Goal: Obtain resource: Obtain resource

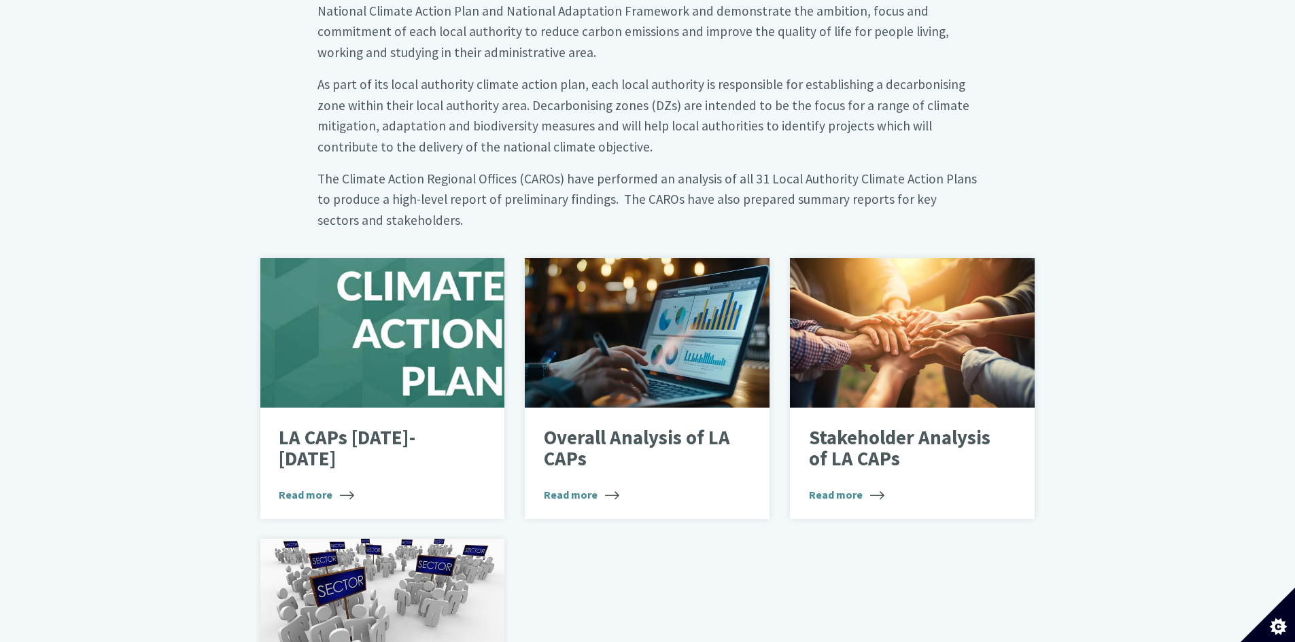
scroll to position [816, 0]
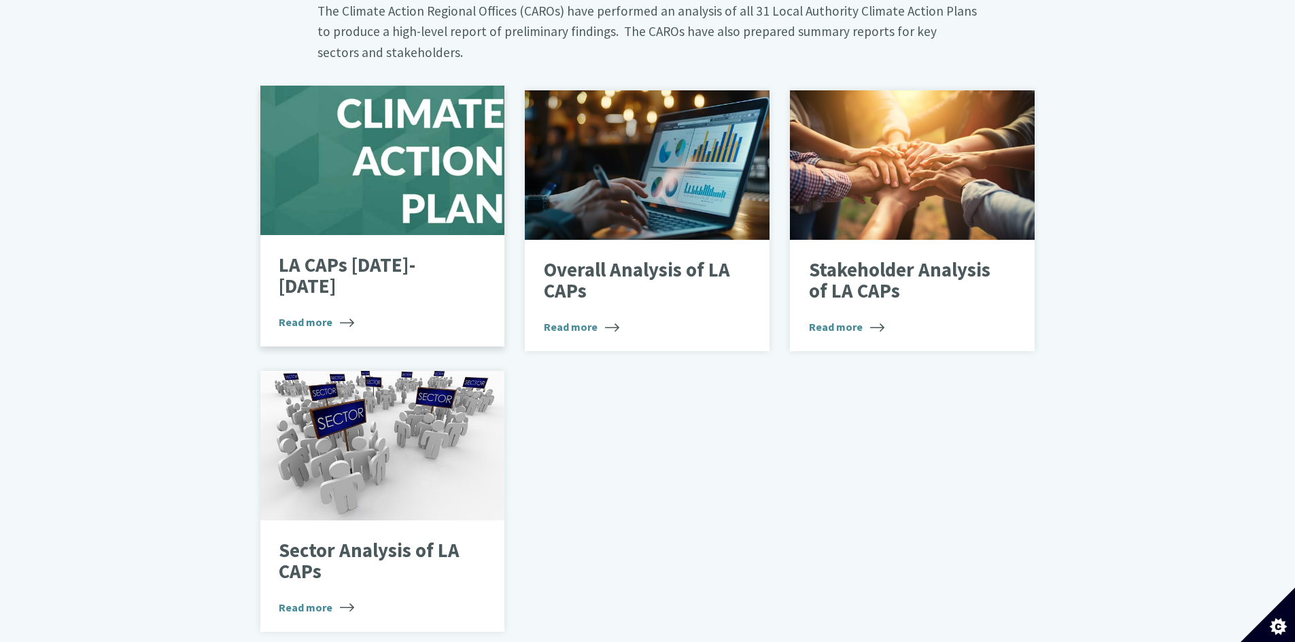
click at [379, 255] on p "LA CAPs [DATE]-[DATE]" at bounding box center [372, 276] width 187 height 43
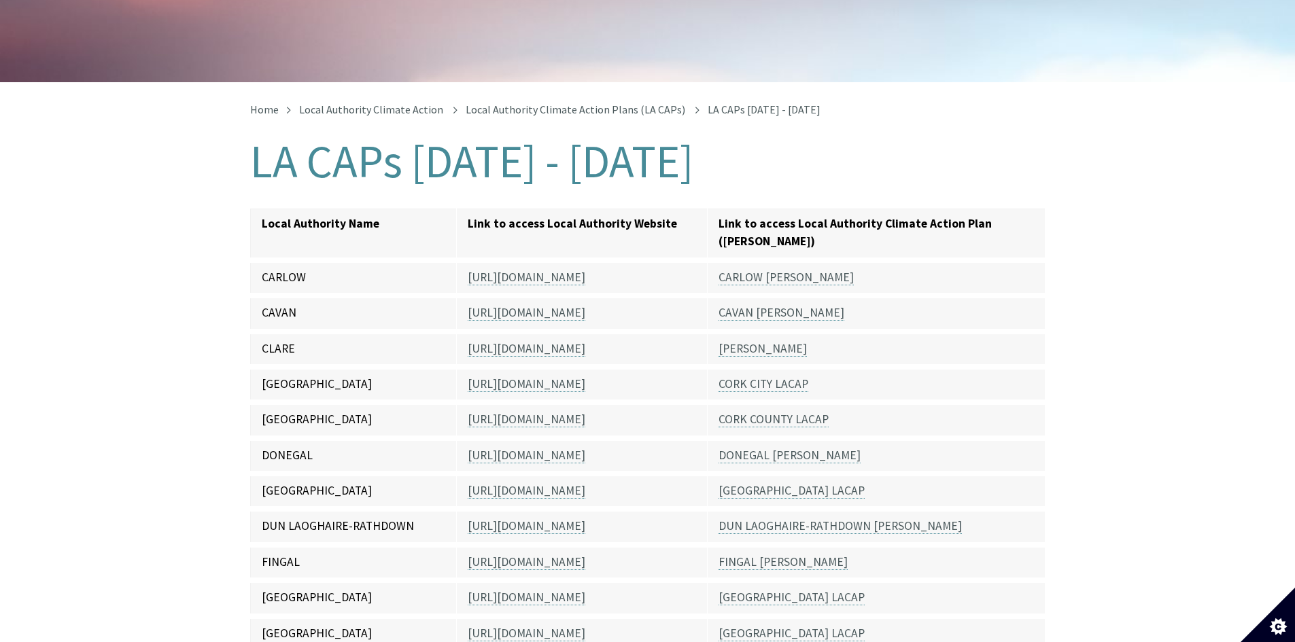
scroll to position [272, 0]
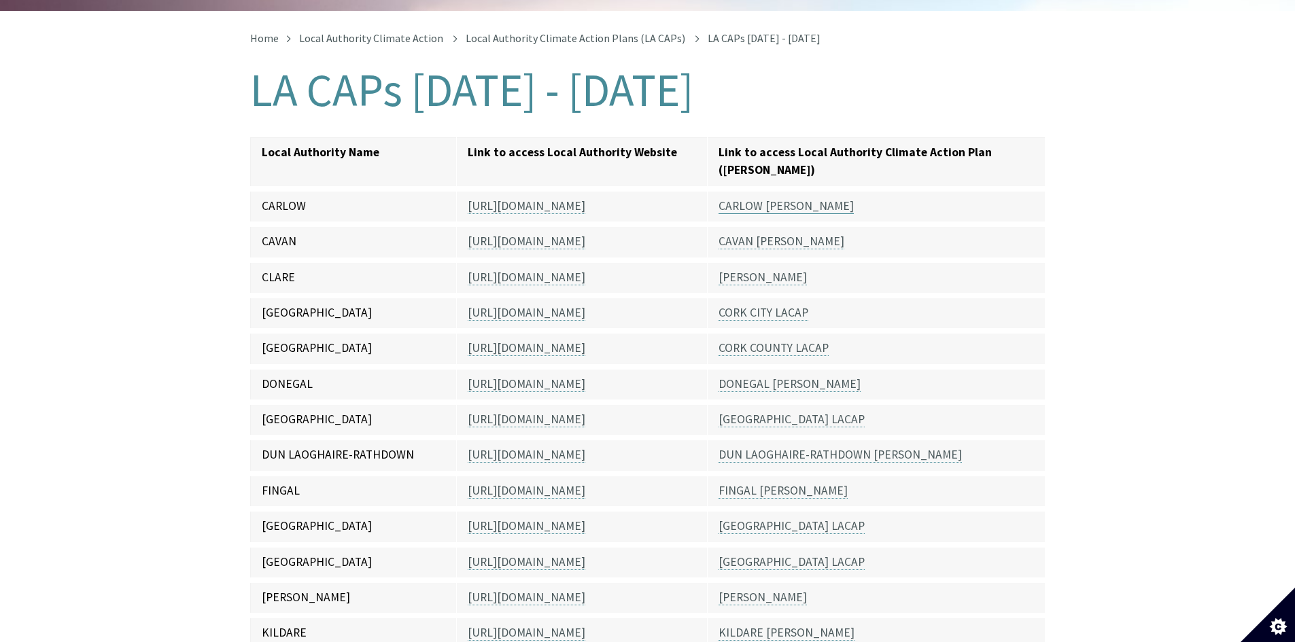
click at [776, 198] on link "CARLOW LACAP" at bounding box center [786, 206] width 135 height 16
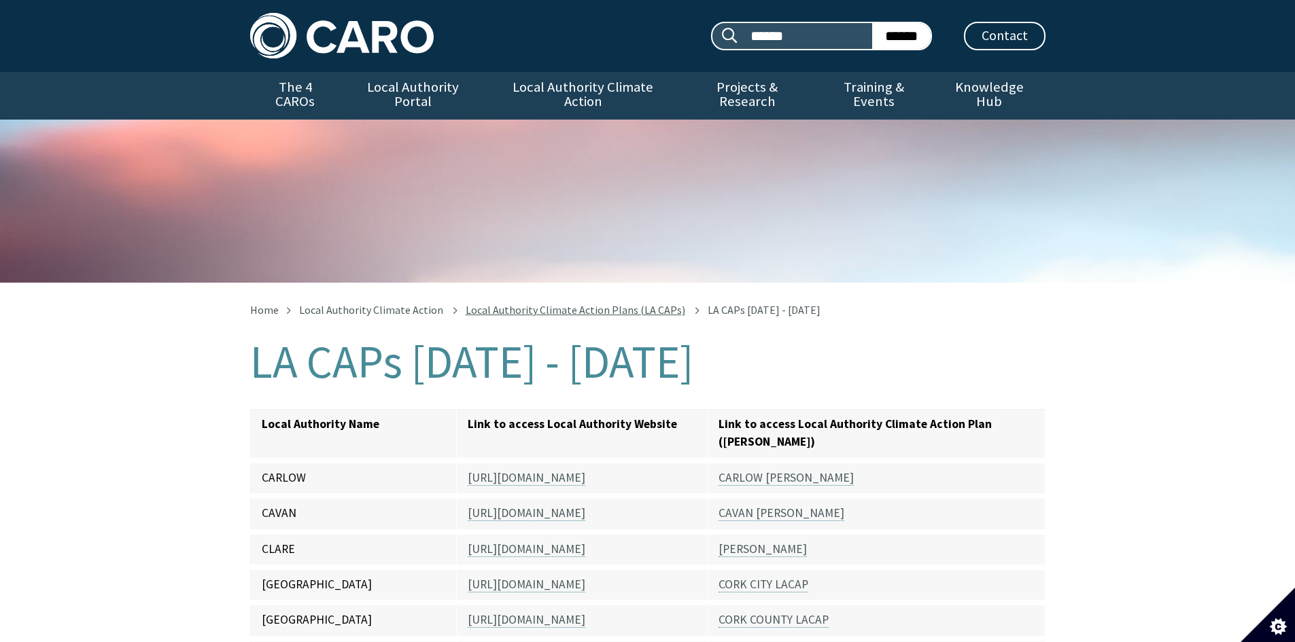
click at [549, 303] on link "Local Authority Climate Action Plans (LA CAPs)" at bounding box center [576, 310] width 220 height 14
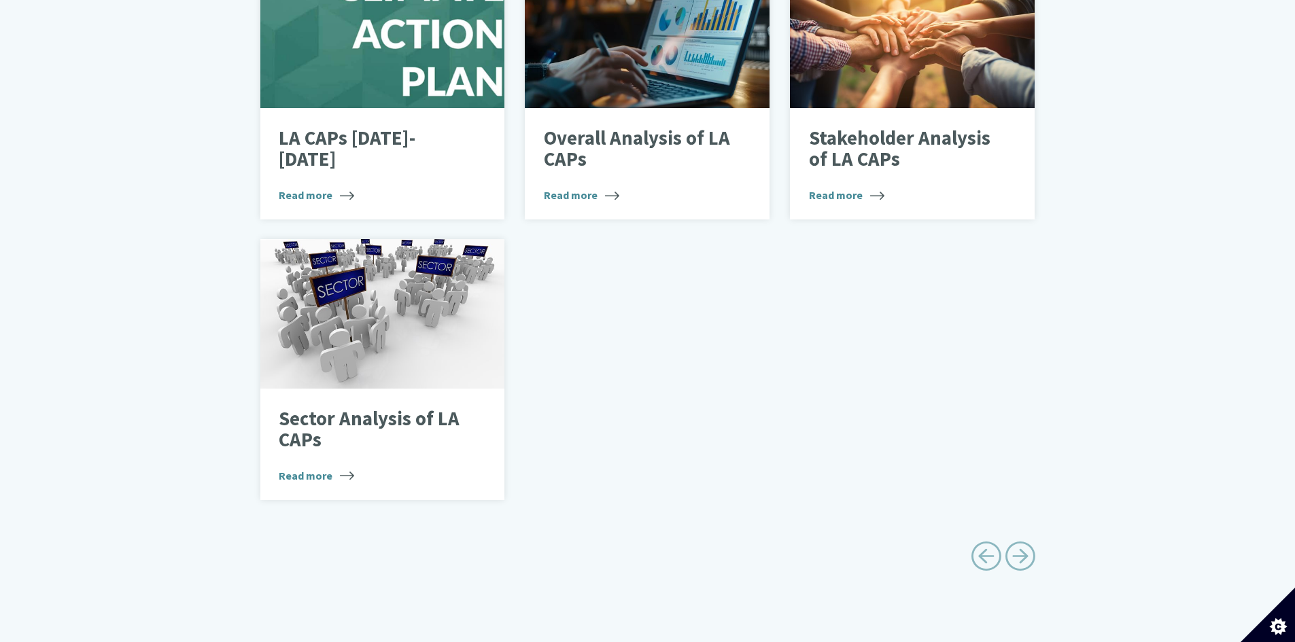
scroll to position [952, 0]
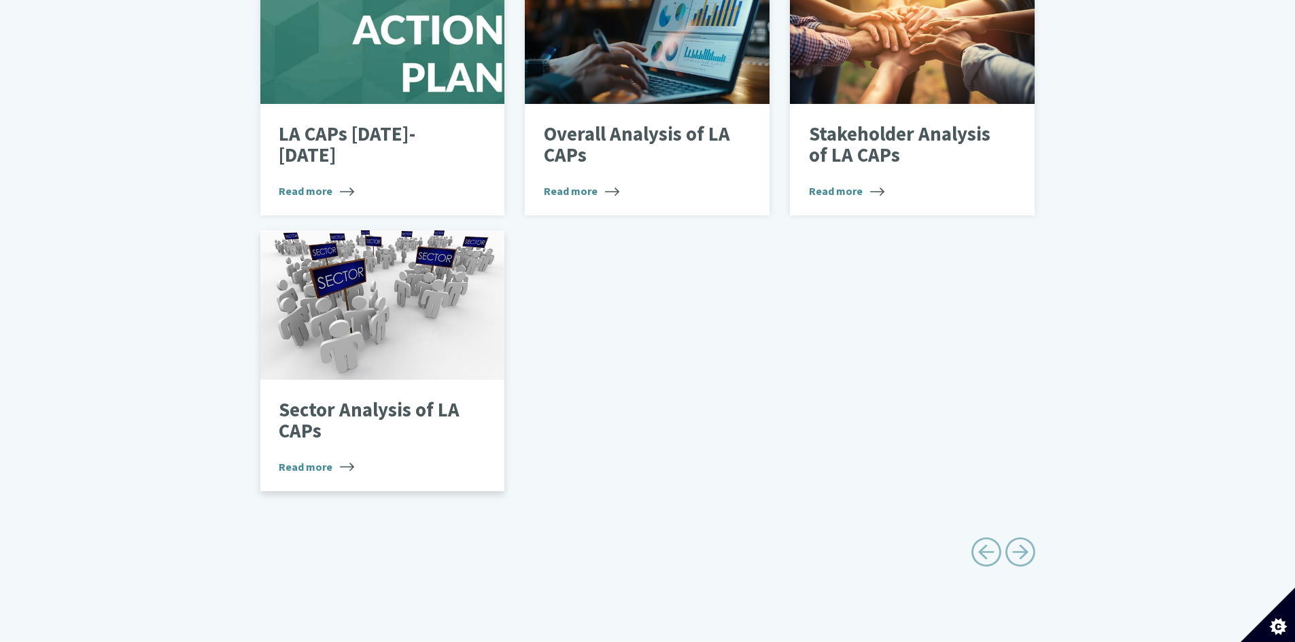
click at [343, 400] on p "Sector Analysis of LA CAPs" at bounding box center [372, 421] width 187 height 43
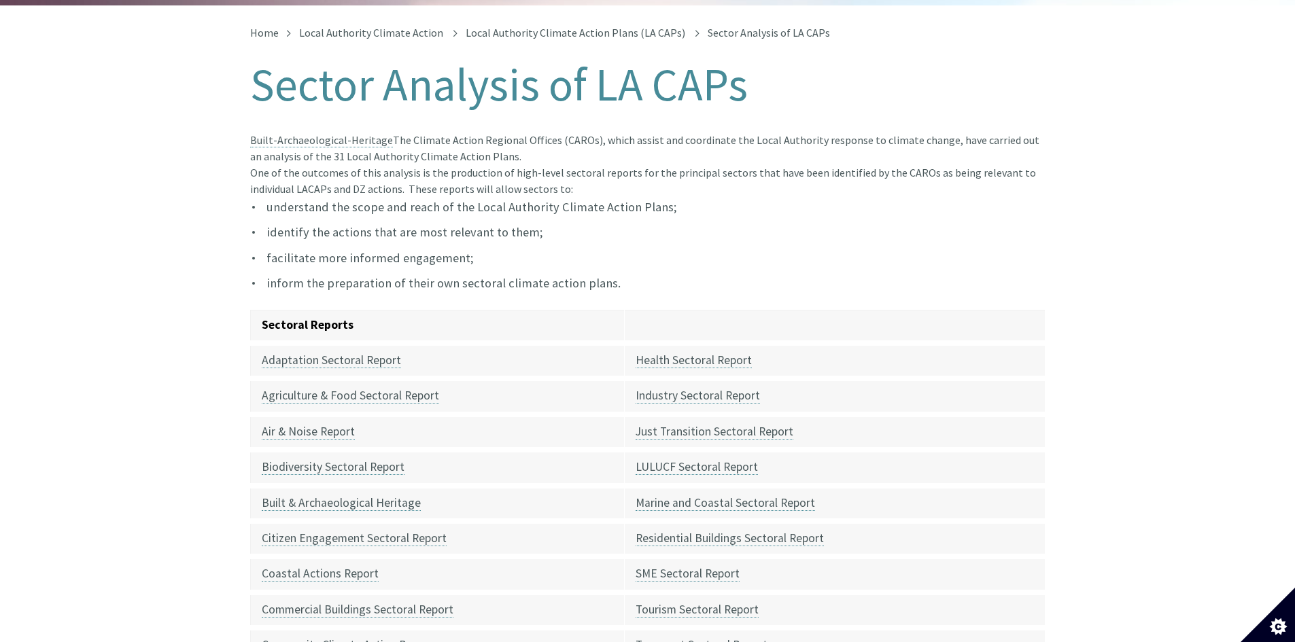
scroll to position [272, 0]
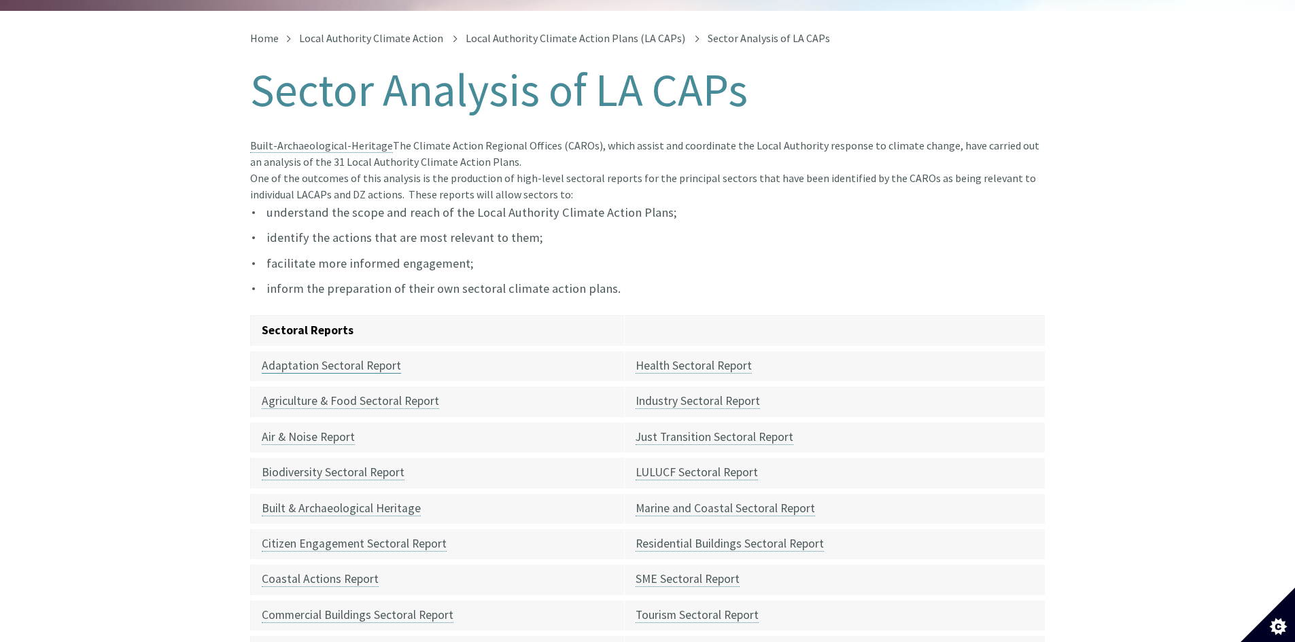
click at [323, 358] on link "Adaptation Sectoral Report" at bounding box center [331, 366] width 139 height 16
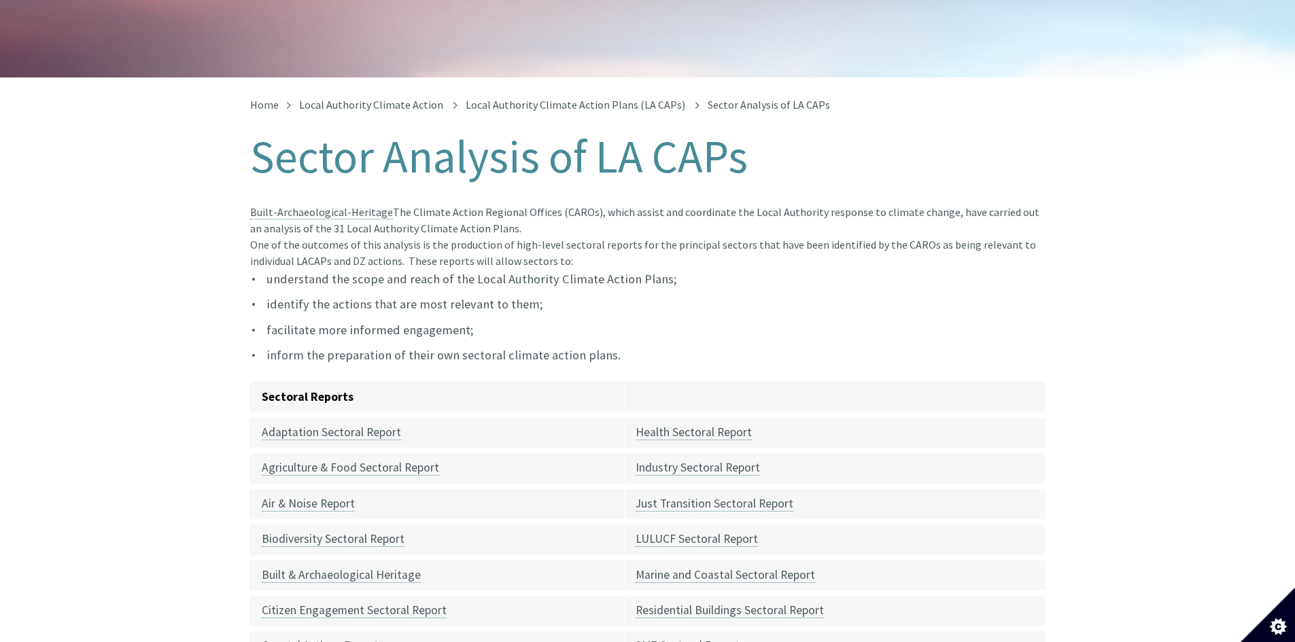
scroll to position [204, 0]
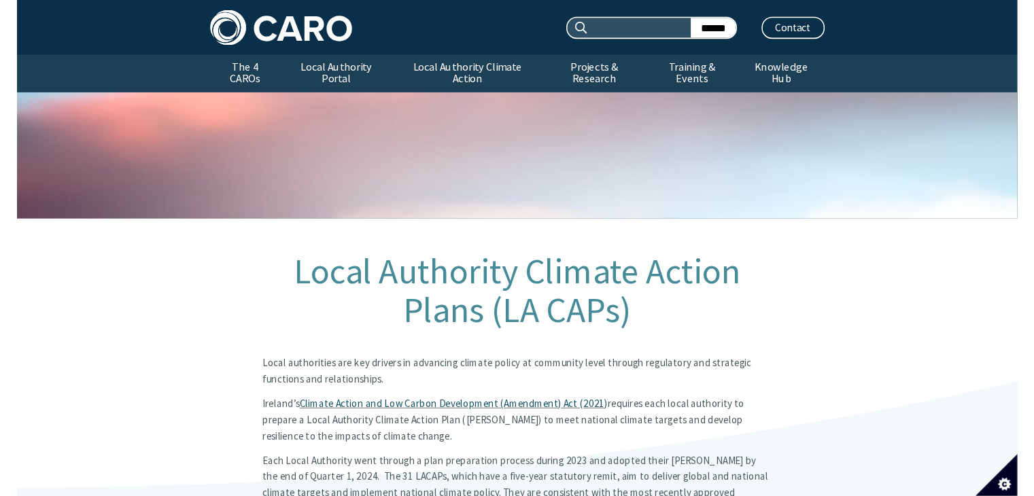
scroll to position [963, 0]
